Goal: Information Seeking & Learning: Learn about a topic

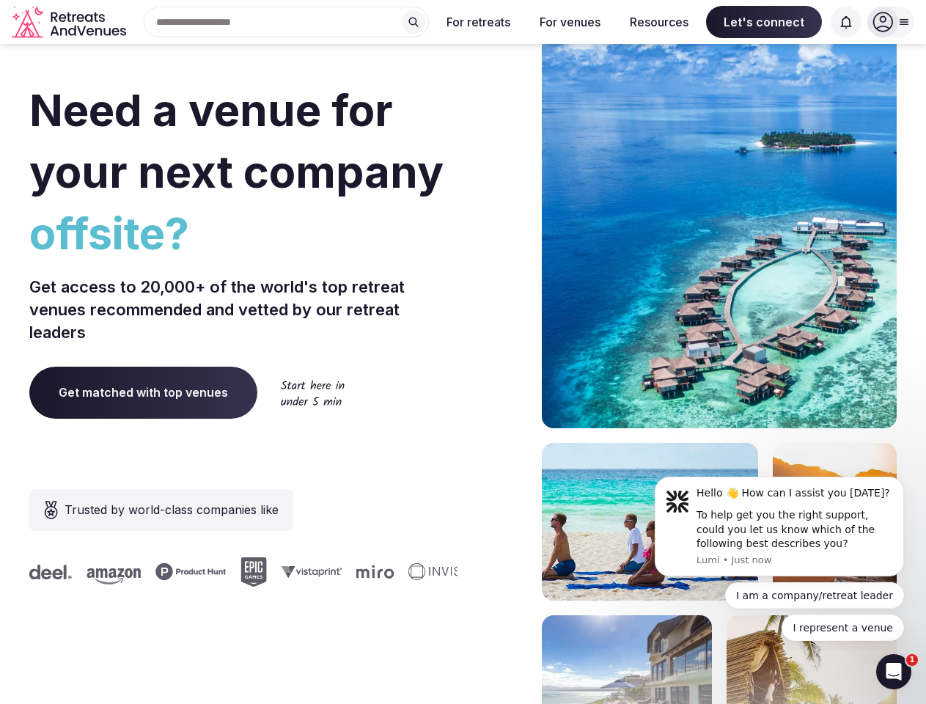
click at [463, 352] on div "Need a venue for your next company offsite? Get access to 20,000+ of the world'…" at bounding box center [463, 439] width 868 height 884
click at [287, 22] on div "Search Popular Destinations [GEOGRAPHIC_DATA], [GEOGRAPHIC_DATA] [GEOGRAPHIC_DA…" at bounding box center [280, 22] width 297 height 31
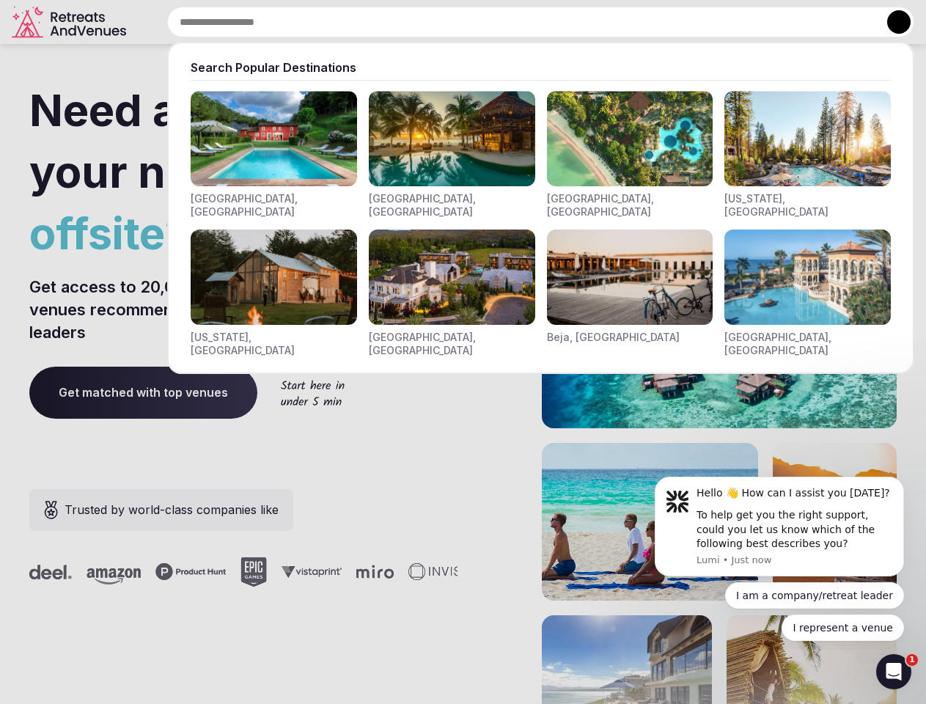
click at [414, 22] on input "text" at bounding box center [540, 22] width 747 height 31
click at [479, 22] on input "text" at bounding box center [540, 22] width 747 height 31
click at [570, 22] on input "text" at bounding box center [540, 22] width 747 height 31
click at [659, 22] on input "text" at bounding box center [540, 22] width 747 height 31
click at [764, 22] on input "text" at bounding box center [540, 22] width 747 height 31
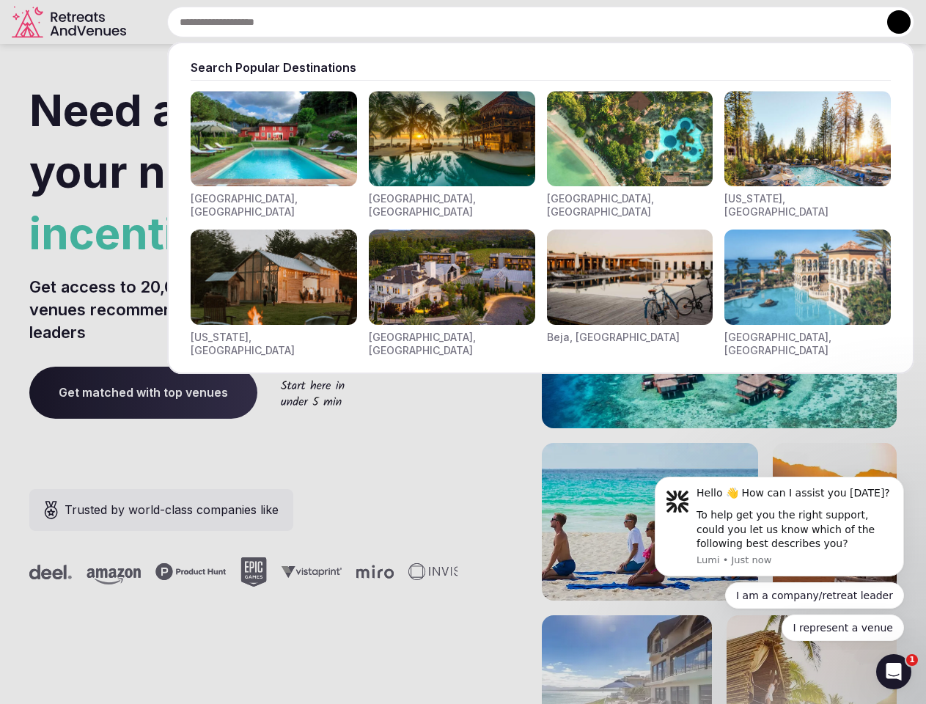
click at [846, 22] on input "text" at bounding box center [540, 22] width 747 height 31
click at [891, 22] on button at bounding box center [898, 21] width 23 height 23
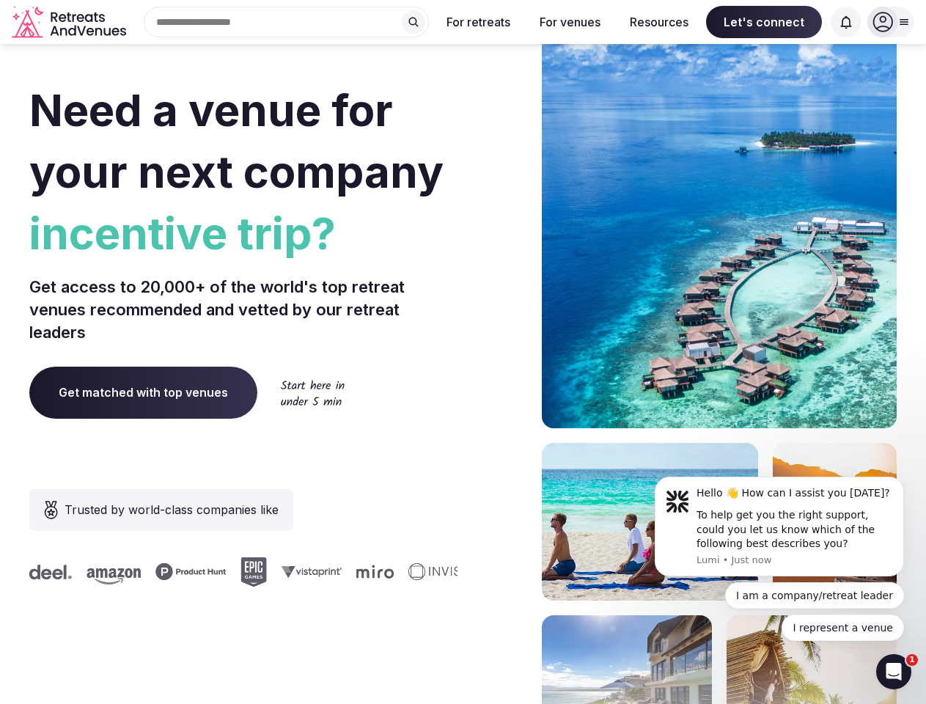
click at [780, 527] on div "To help get you the right support, could you let us know which of the following…" at bounding box center [795, 529] width 197 height 43
